Goal: Entertainment & Leisure: Consume media (video, audio)

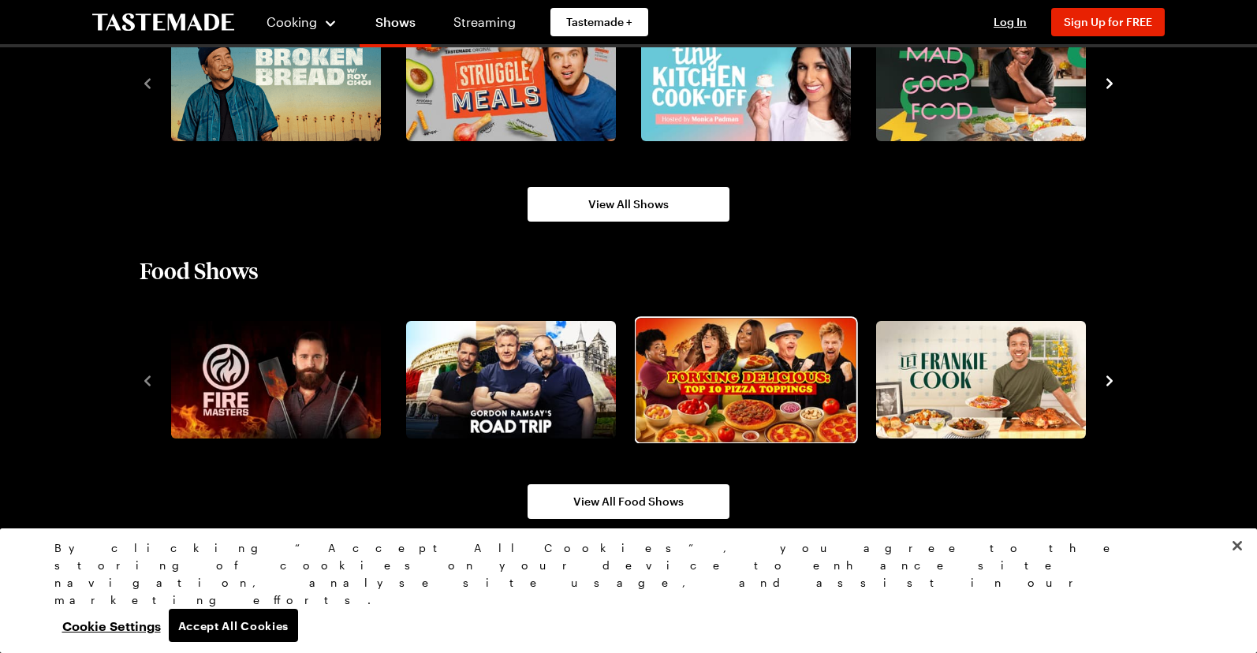
scroll to position [1253, 0]
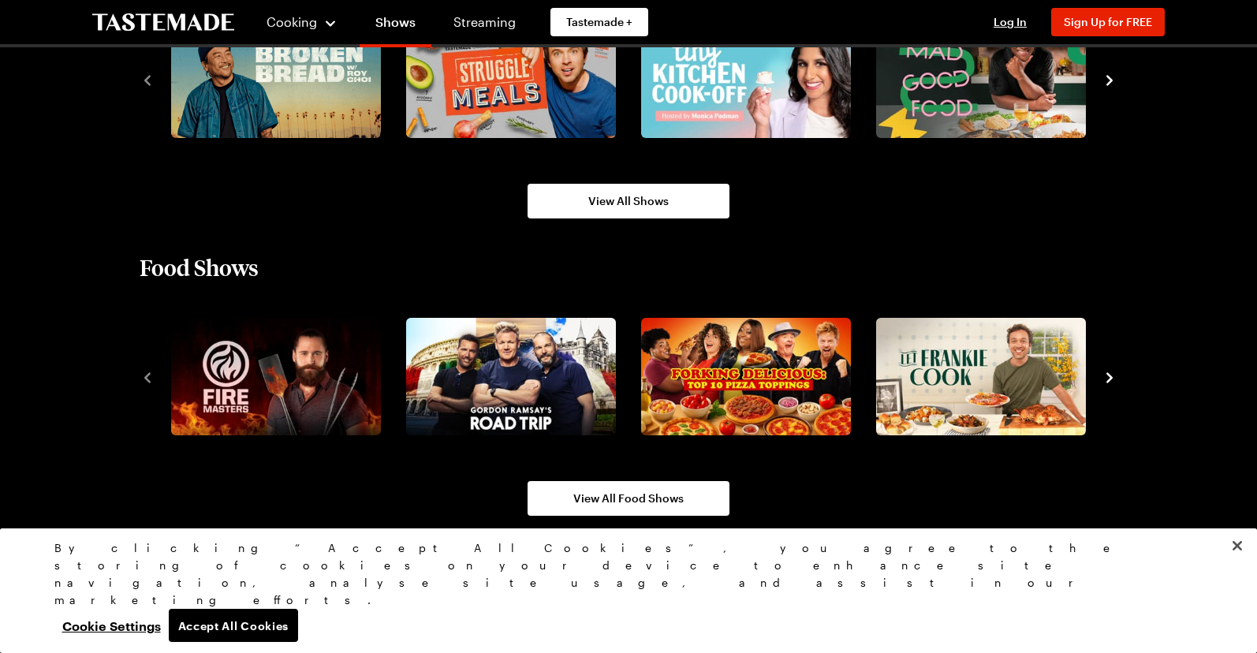
click at [1109, 383] on icon "navigate to next item" at bounding box center [1110, 378] width 16 height 16
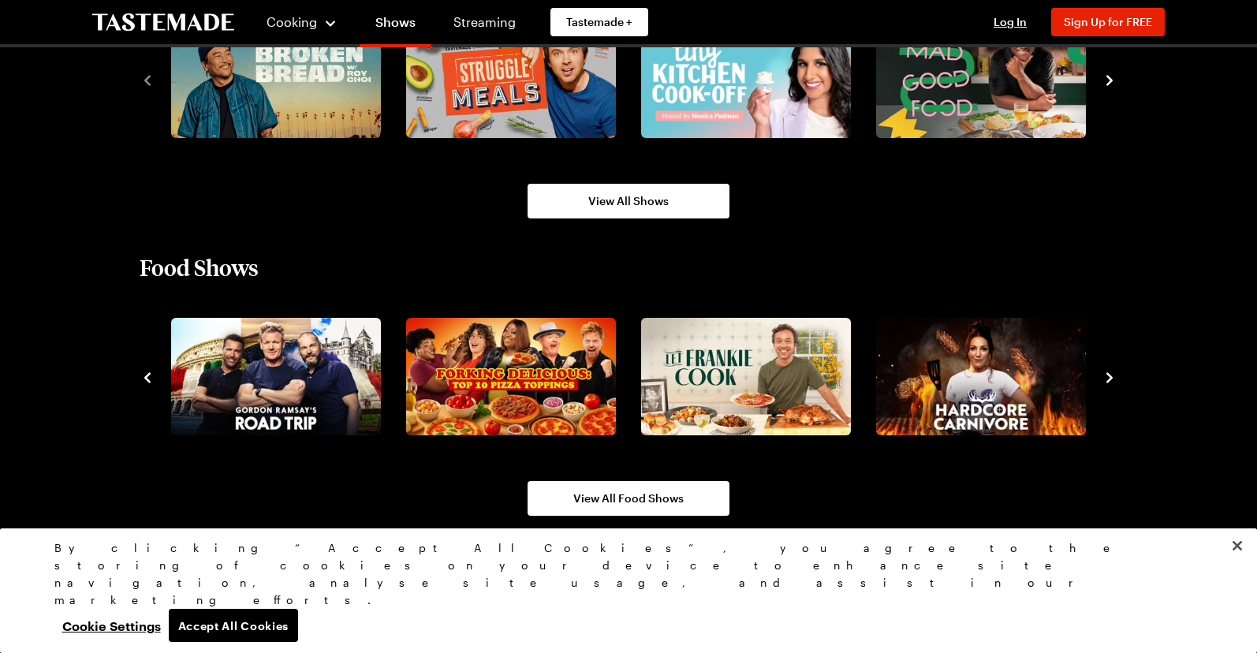
click at [1107, 380] on icon "navigate to next item" at bounding box center [1110, 378] width 16 height 16
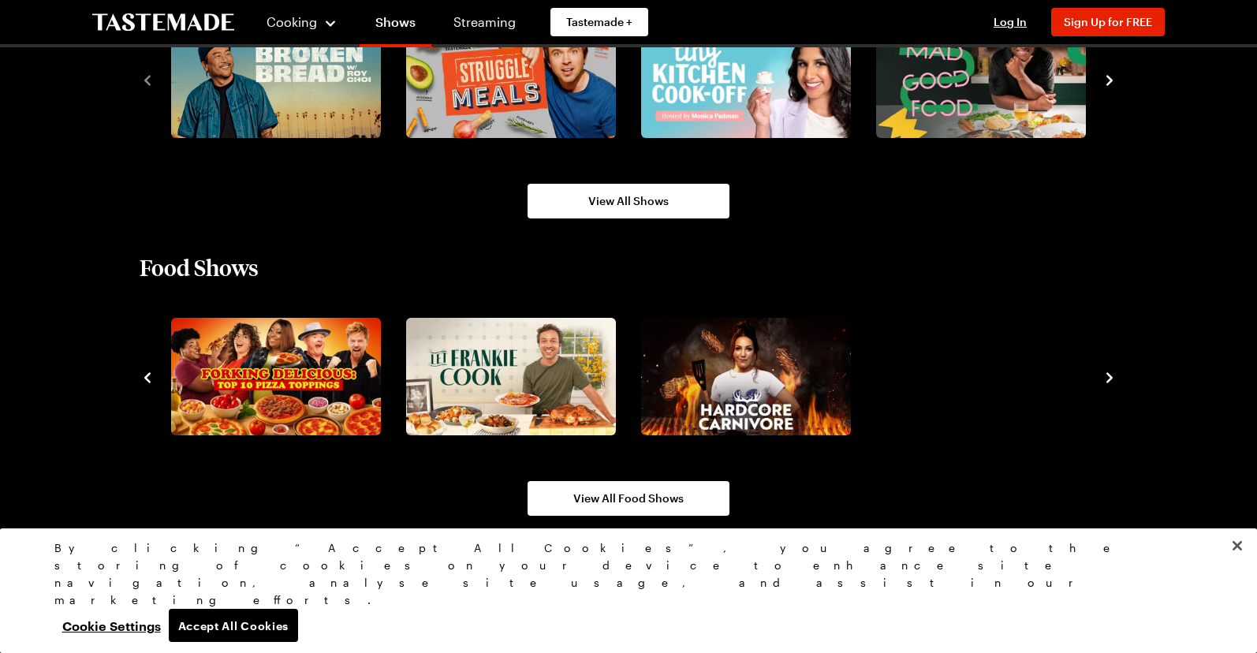
click at [1107, 380] on icon "navigate to next item" at bounding box center [1110, 378] width 16 height 16
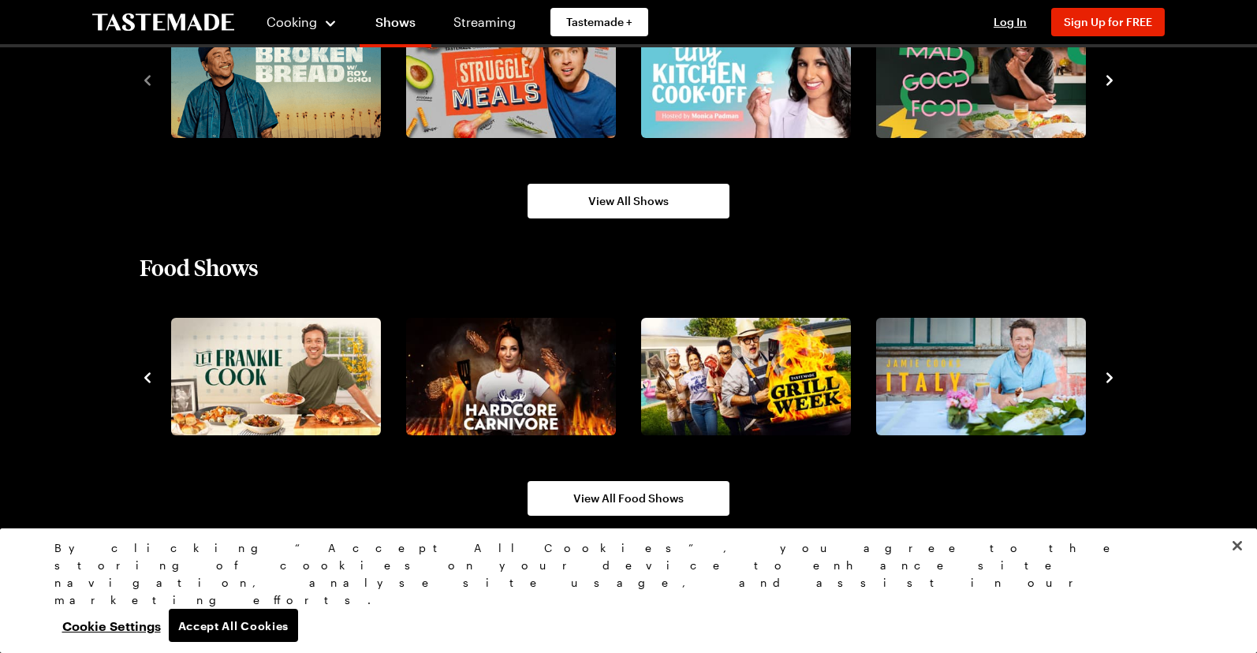
click at [1107, 380] on icon "navigate to next item" at bounding box center [1110, 378] width 16 height 16
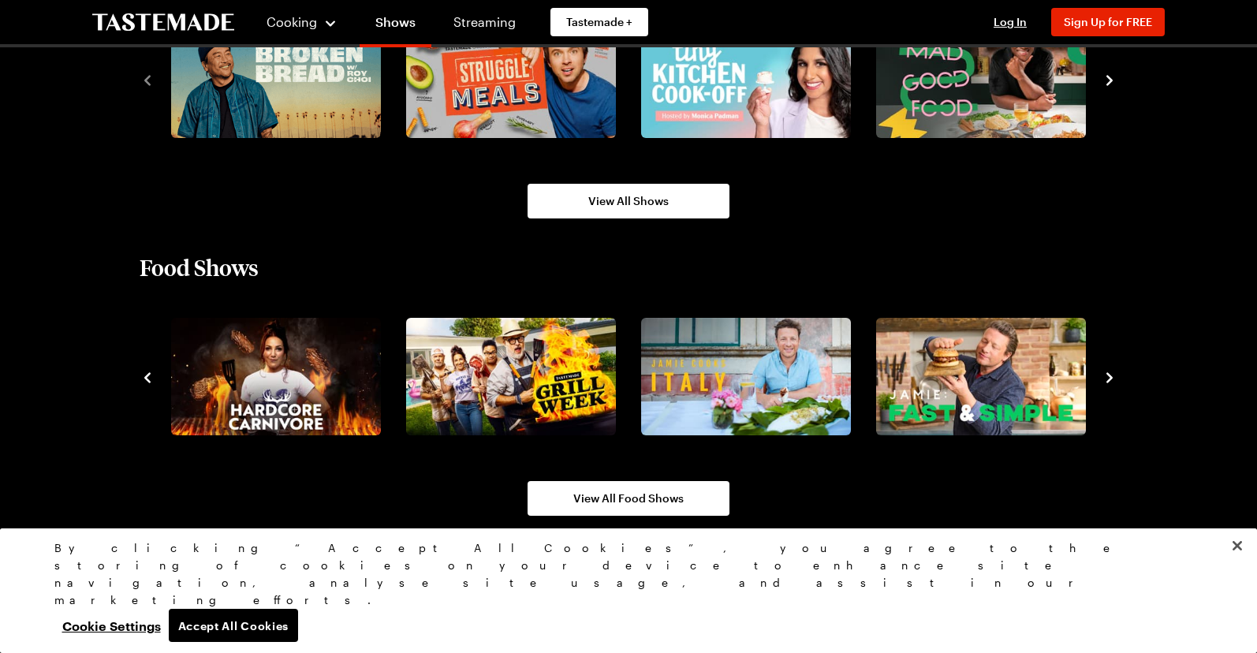
click at [1107, 380] on icon "navigate to next item" at bounding box center [1110, 378] width 16 height 16
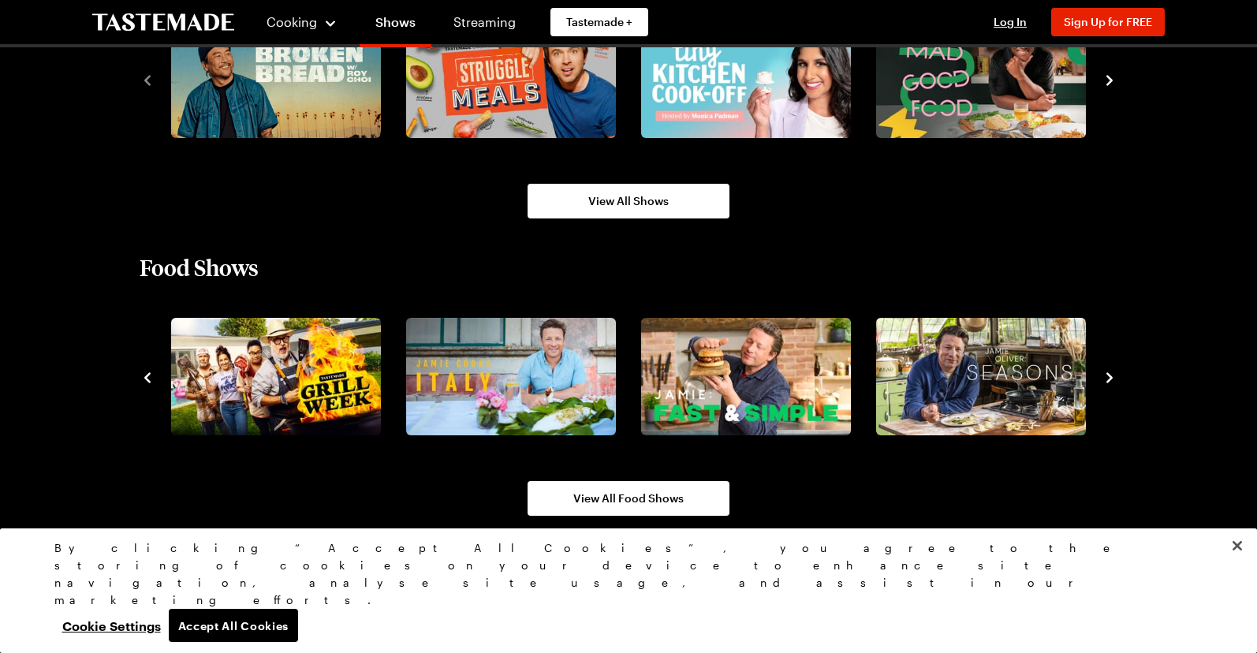
click at [1107, 380] on icon "navigate to next item" at bounding box center [1110, 378] width 16 height 16
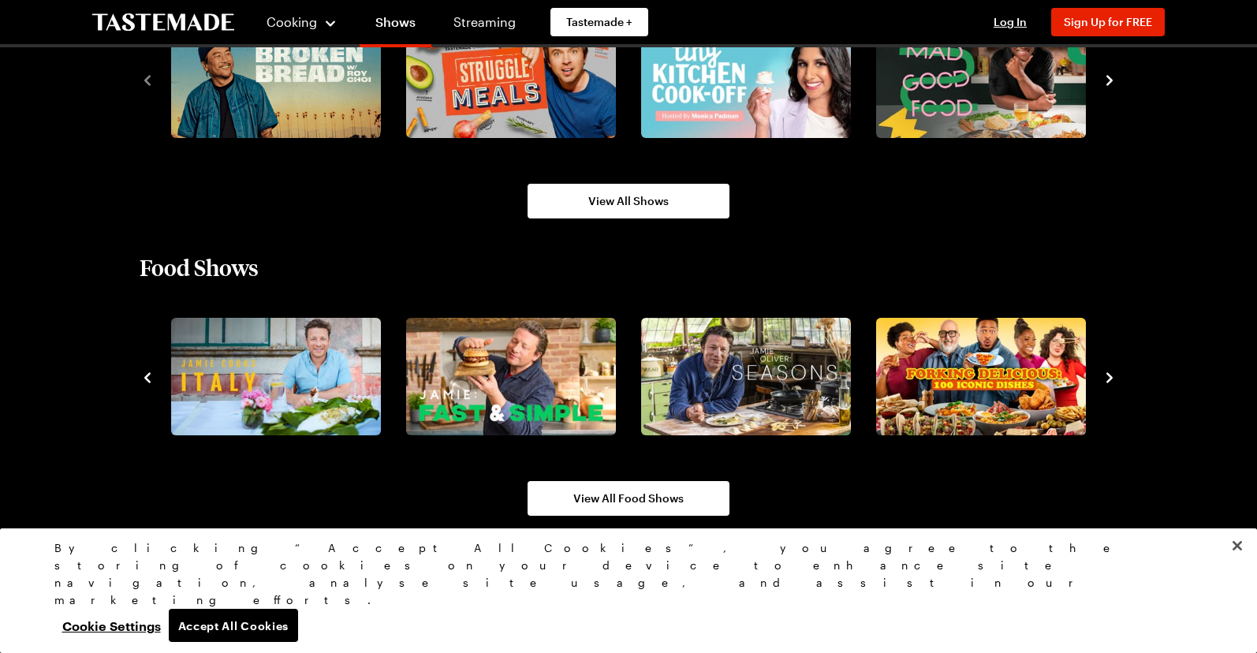
click at [1107, 380] on icon "navigate to next item" at bounding box center [1110, 378] width 16 height 16
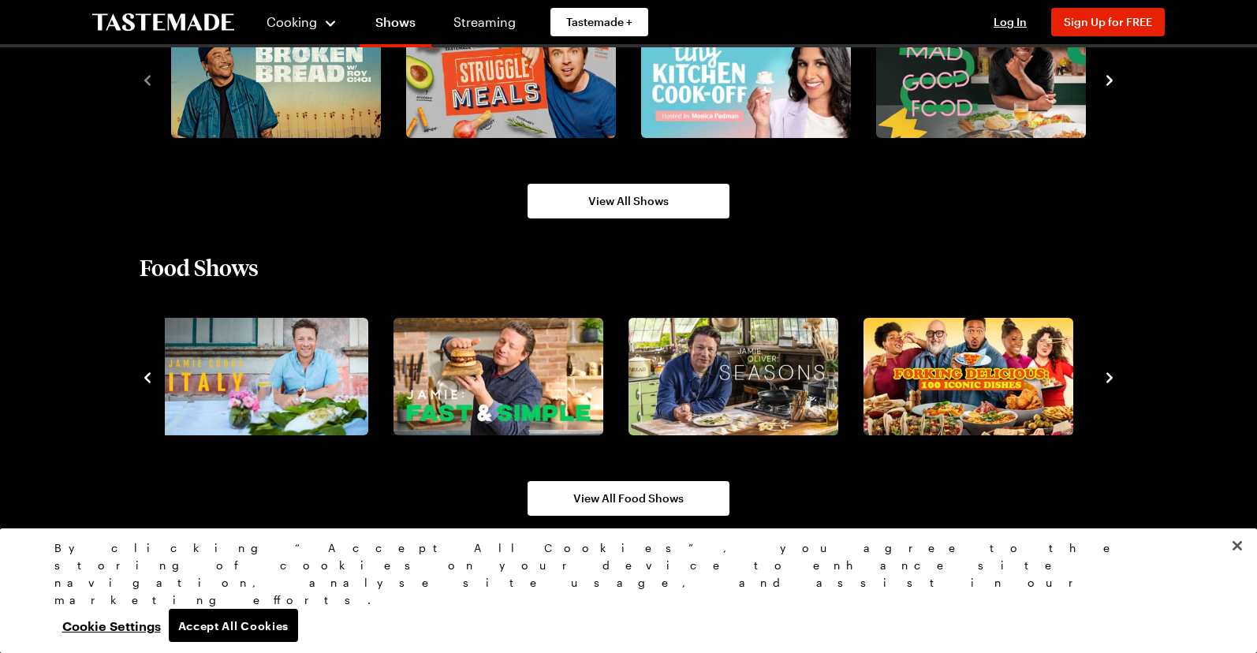
click at [1107, 380] on icon "navigate to next item" at bounding box center [1110, 378] width 16 height 16
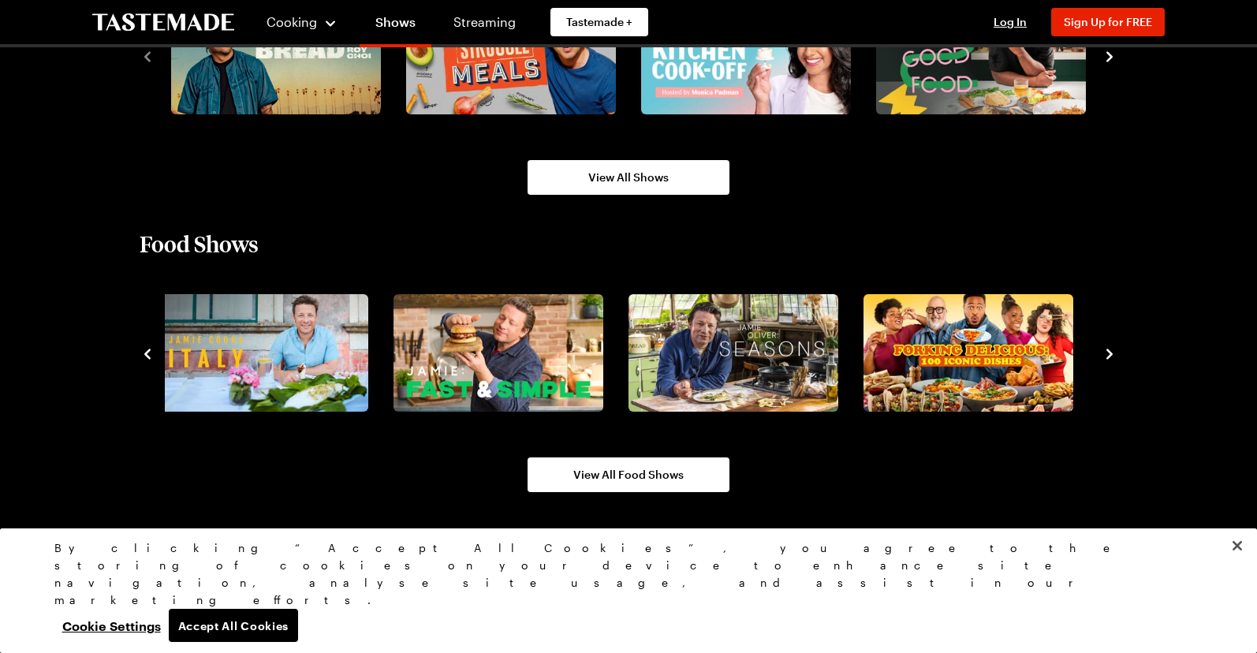
scroll to position [1280, 0]
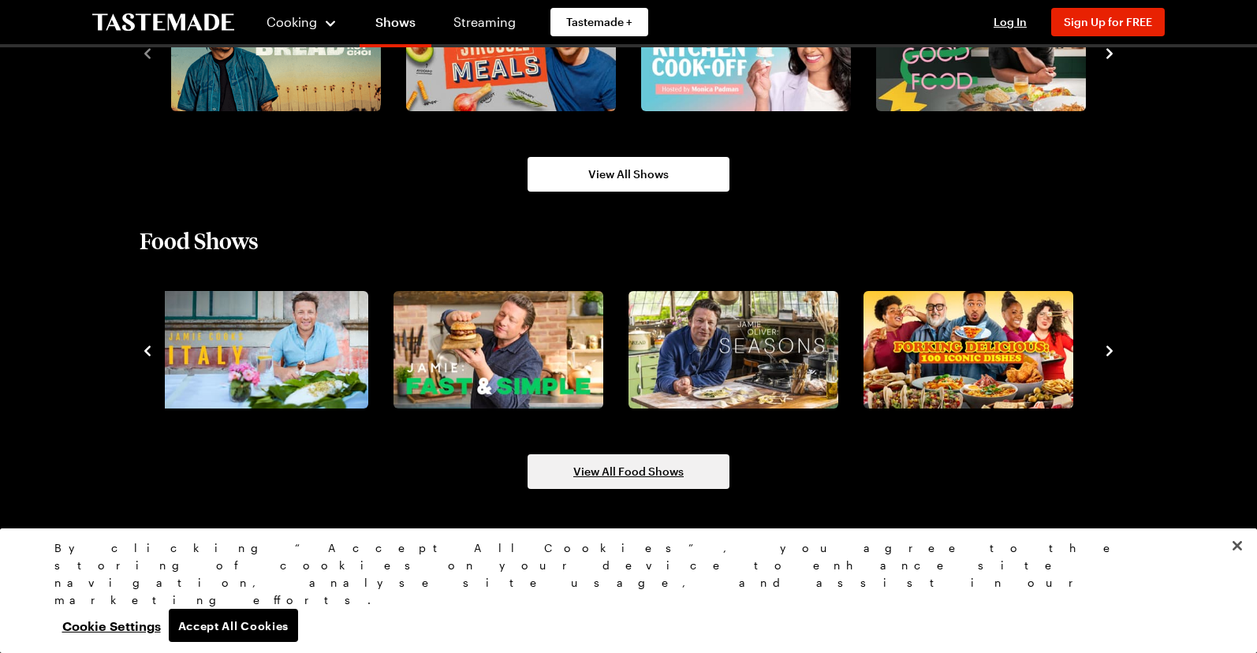
click at [613, 479] on span "View All Food Shows" at bounding box center [628, 472] width 110 height 16
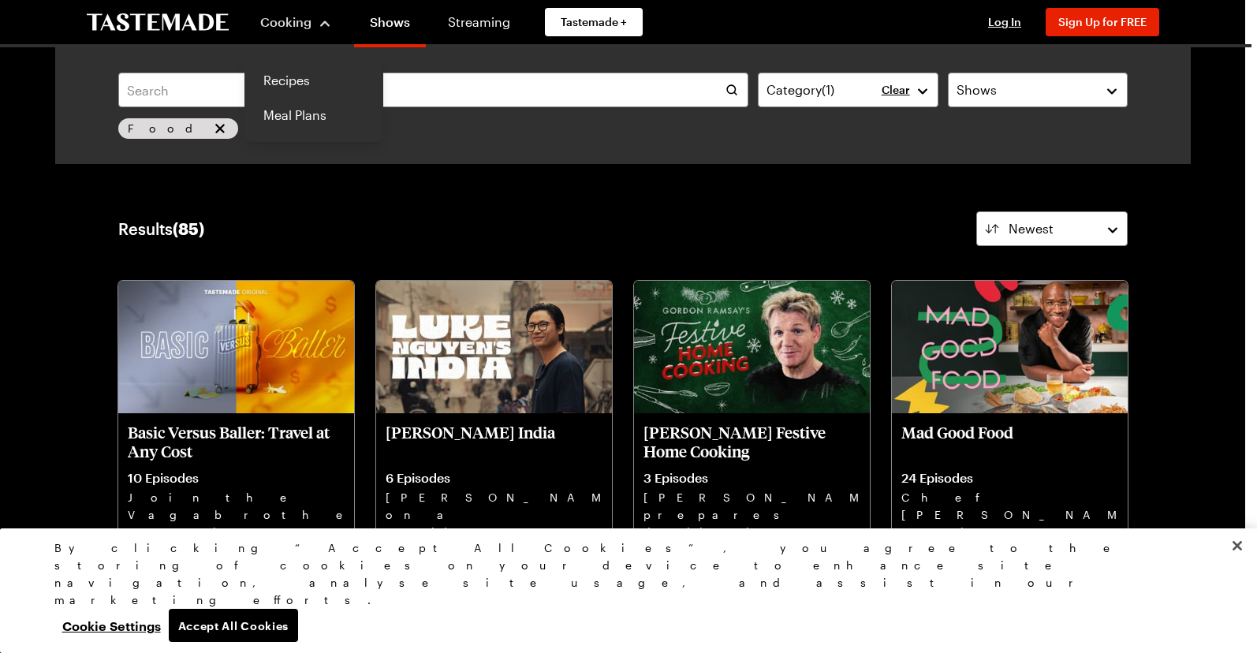
click at [285, 25] on span "Cooking" at bounding box center [285, 21] width 51 height 15
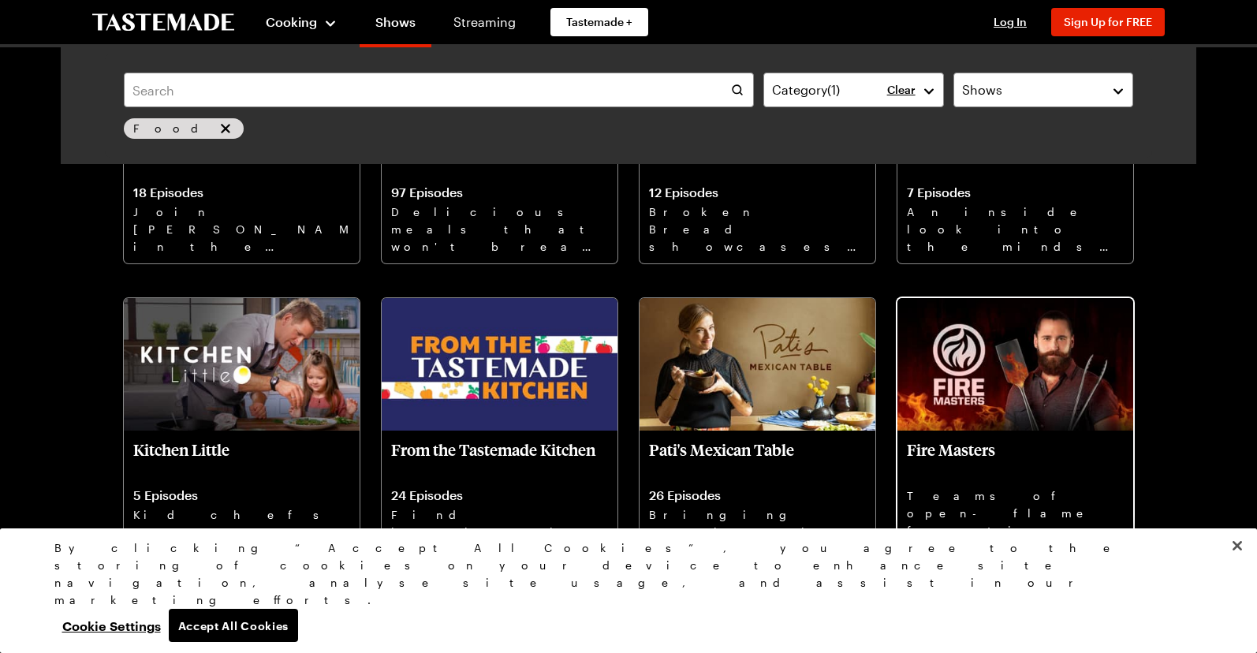
scroll to position [1319, 0]
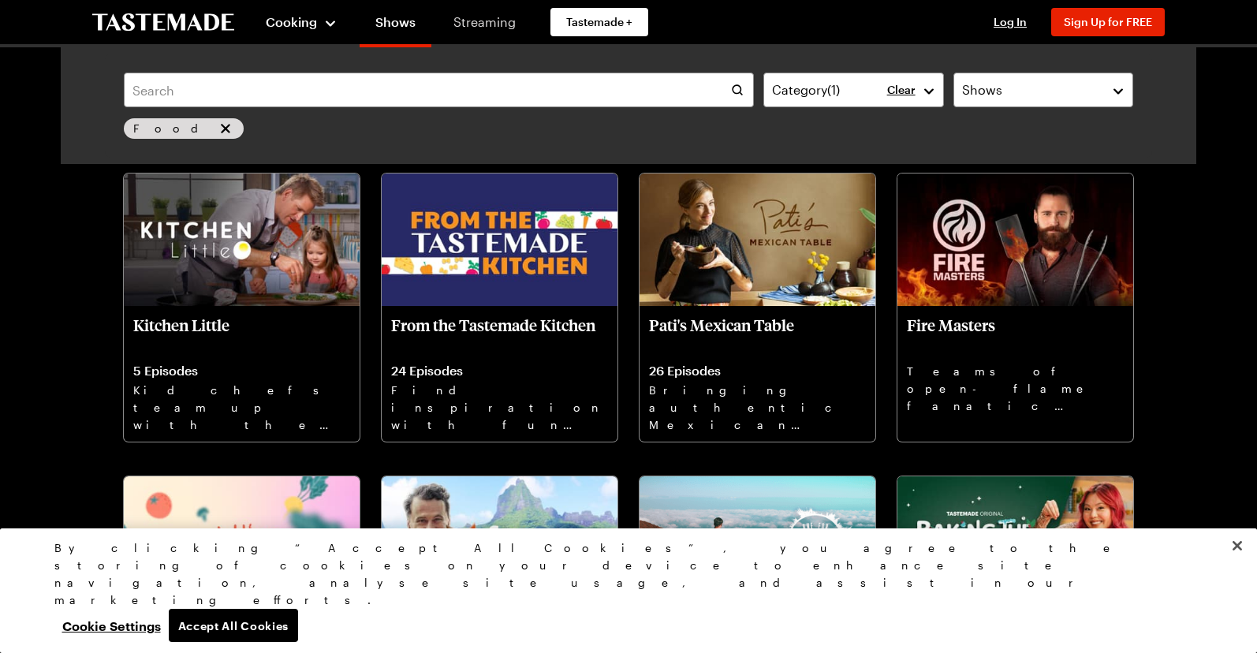
click at [470, 23] on link "Streaming" at bounding box center [485, 22] width 94 height 44
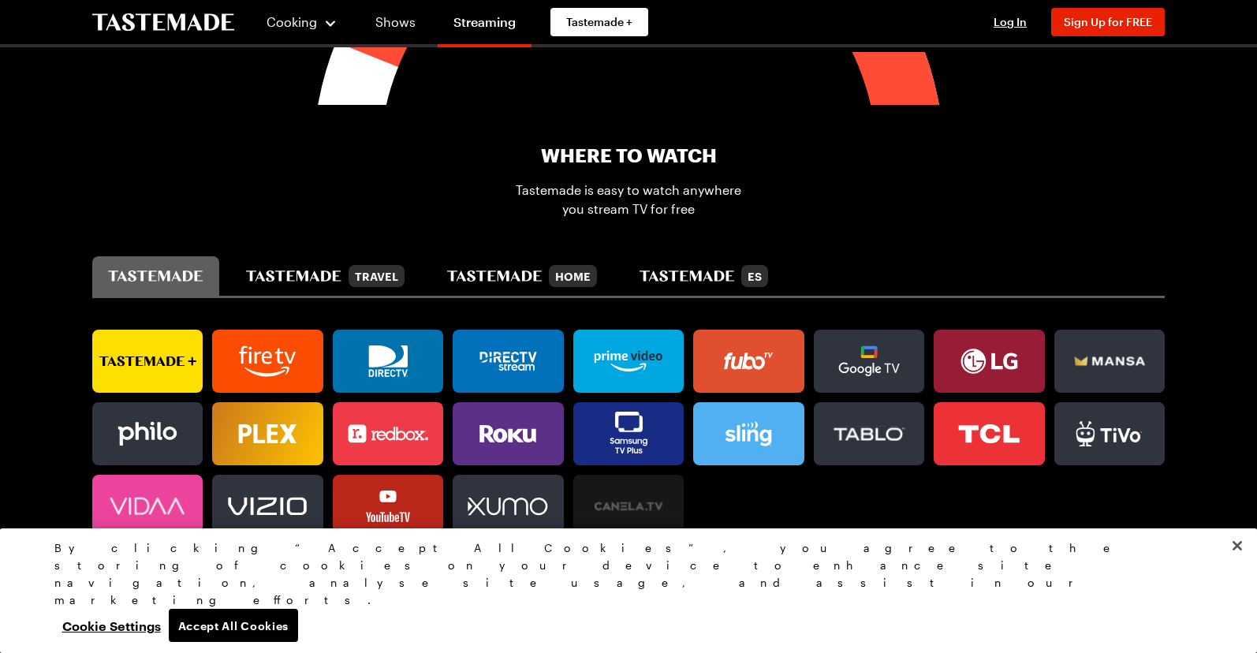
scroll to position [591, 0]
